Goal: Information Seeking & Learning: Compare options

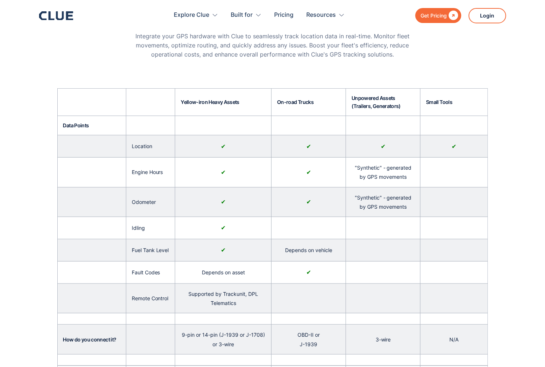
scroll to position [61, 0]
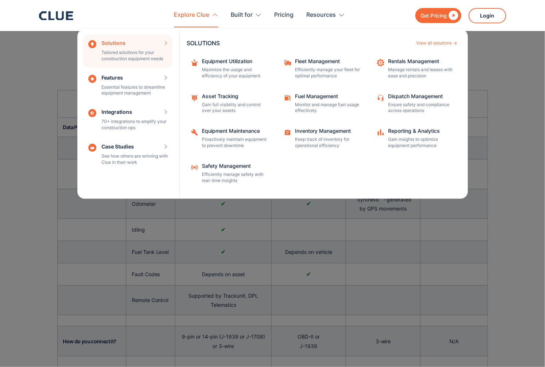
click at [196, 18] on div "Explore Clue" at bounding box center [191, 15] width 35 height 23
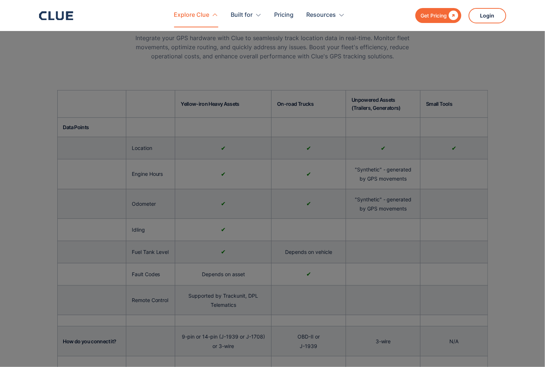
click at [196, 18] on div "Explore Clue" at bounding box center [191, 15] width 35 height 23
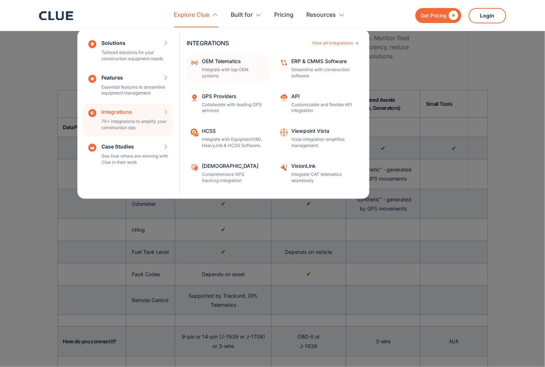
click at [232, 61] on div "OEM Telematics" at bounding box center [233, 61] width 62 height 5
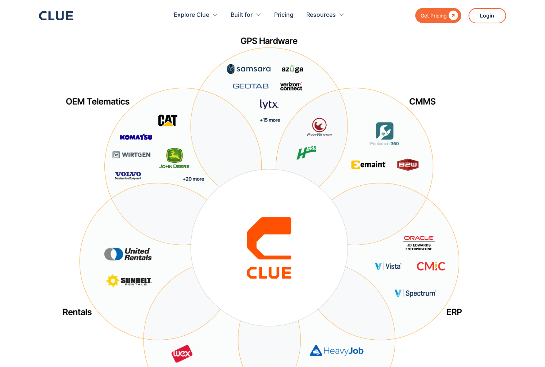
scroll to position [35, 0]
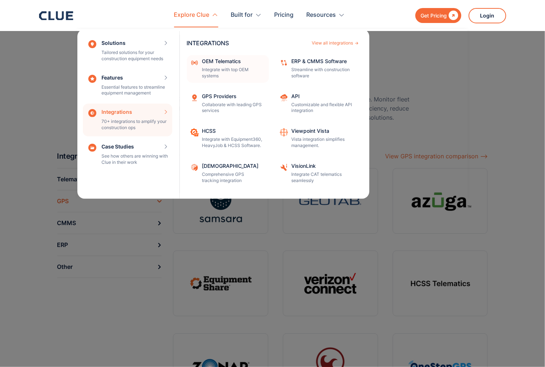
click at [241, 69] on p "Integrate with top OEM systems" at bounding box center [233, 73] width 62 height 12
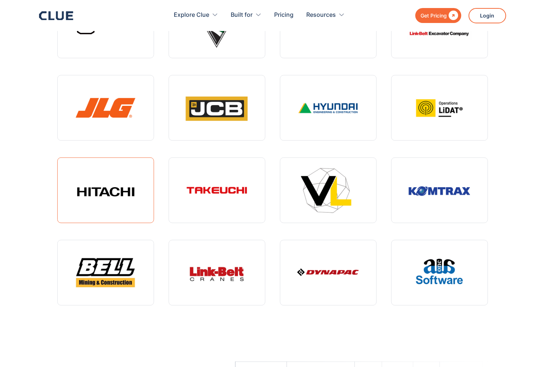
scroll to position [2140, 0]
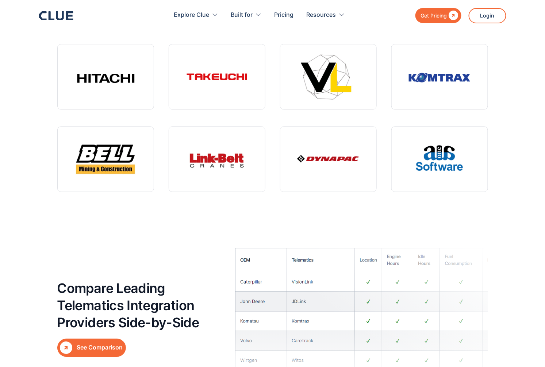
scroll to position [2277, 0]
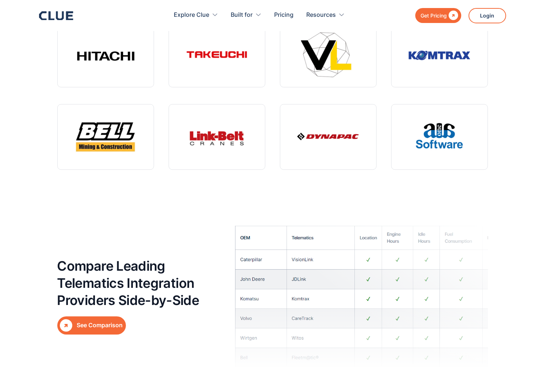
click at [82, 321] on div "See Comparison" at bounding box center [100, 325] width 46 height 9
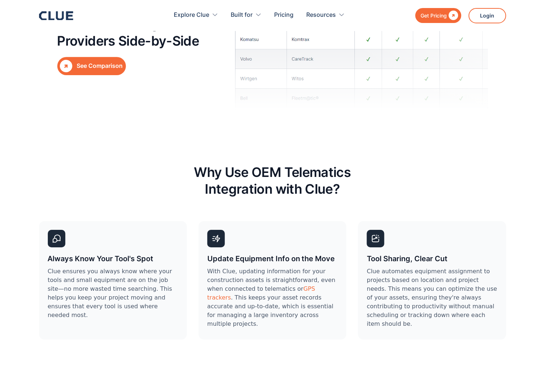
scroll to position [2280, 0]
